Goal: Transaction & Acquisition: Purchase product/service

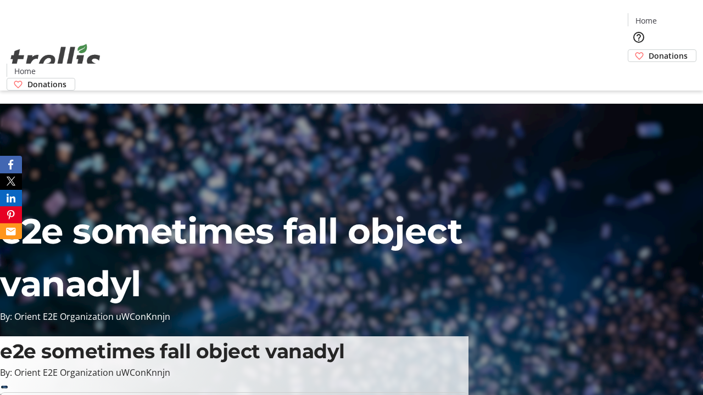
click at [671, 16] on span "Sign Up" at bounding box center [676, 15] width 32 height 13
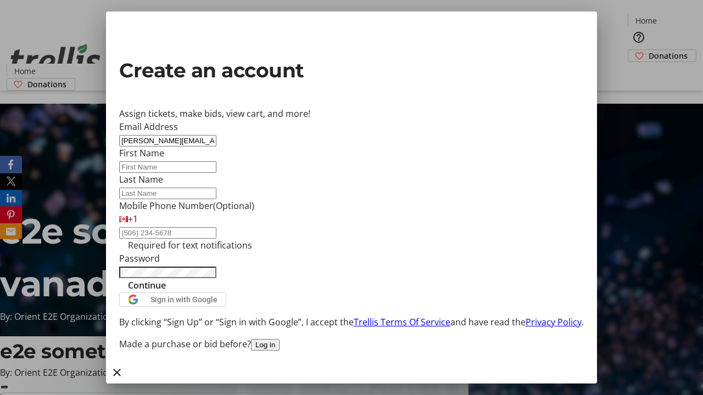
type input "[PERSON_NAME][EMAIL_ADDRESS][DOMAIN_NAME]"
type input "[PERSON_NAME]"
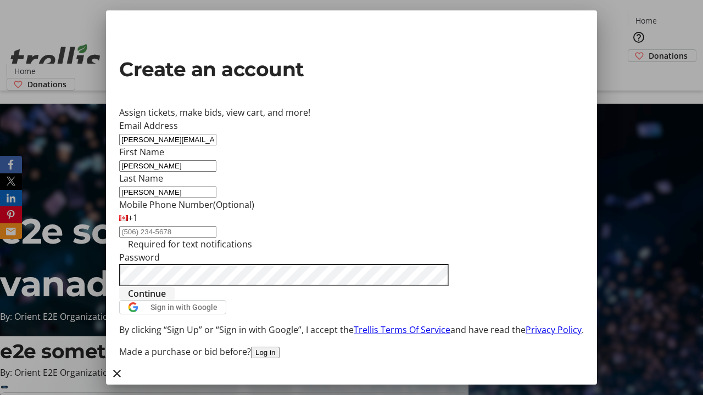
click at [166, 300] on span "Continue" at bounding box center [147, 293] width 38 height 13
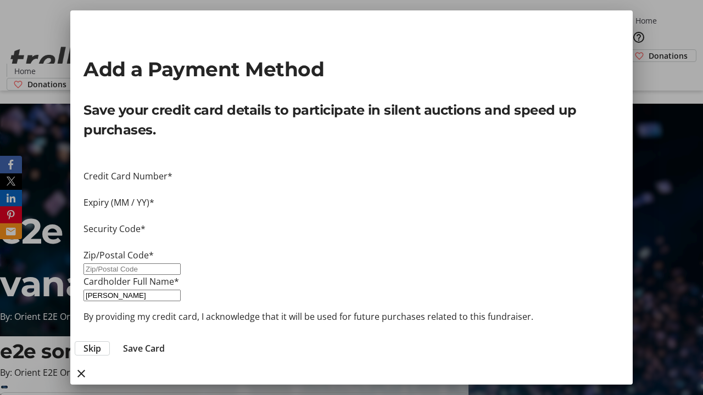
type input "V1Y 0C2"
click at [165, 342] on span "Save Card" at bounding box center [144, 348] width 42 height 13
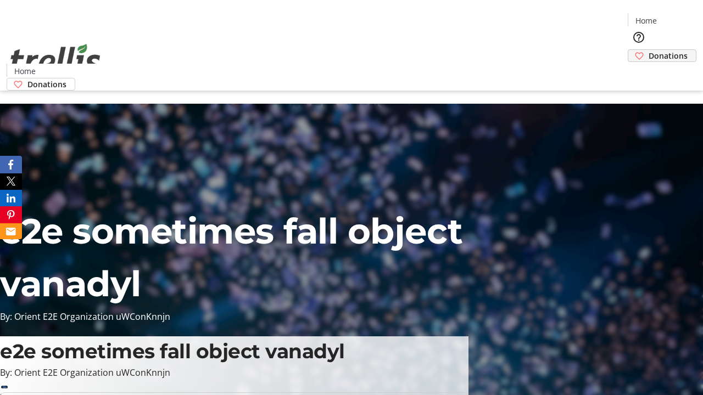
click at [648, 50] on span "Donations" at bounding box center [667, 56] width 39 height 12
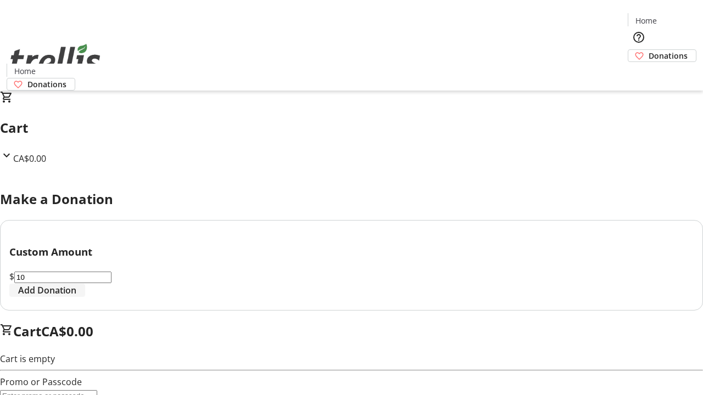
click at [76, 297] on span "Add Donation" at bounding box center [47, 290] width 58 height 13
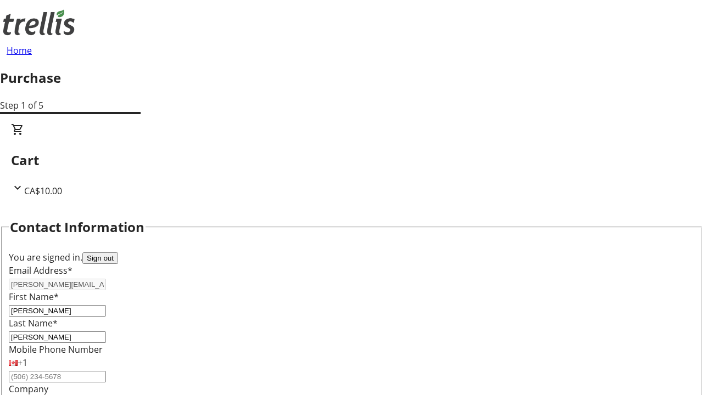
select select "CA"
type input "[STREET_ADDRESS][PERSON_NAME]"
type input "Kelowna"
select select "BC"
type input "Kelowna"
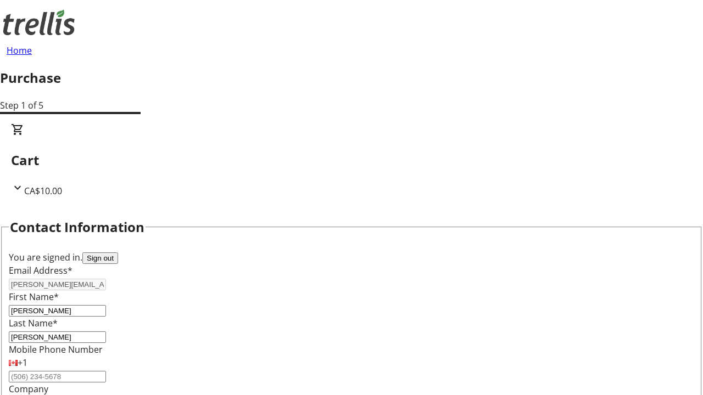
type input "V1Y 0C2"
